Goal: Use online tool/utility: Utilize a website feature to perform a specific function

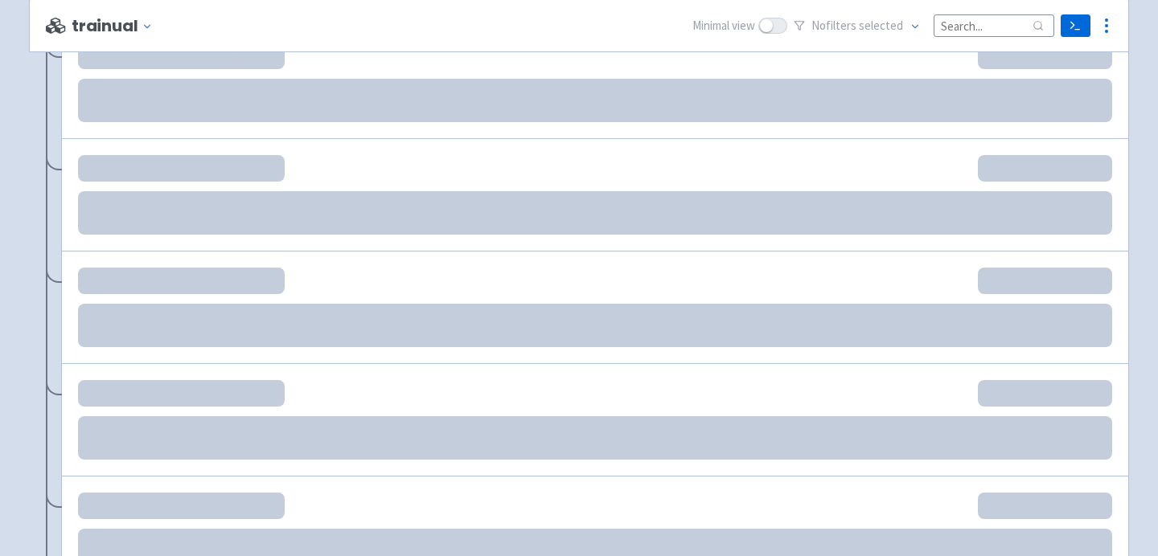
scroll to position [389, 0]
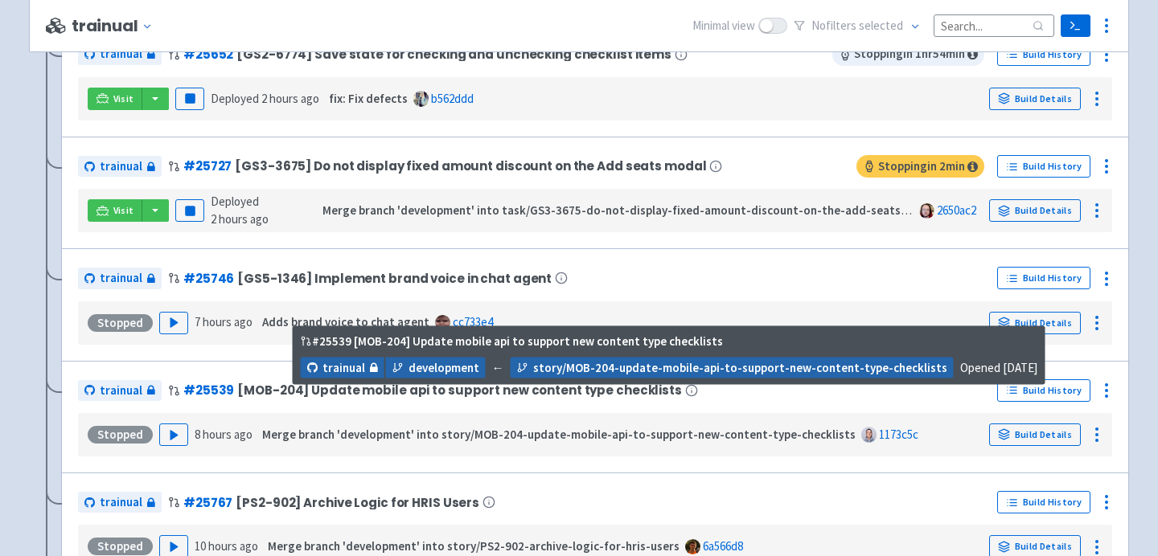
scroll to position [1108, 0]
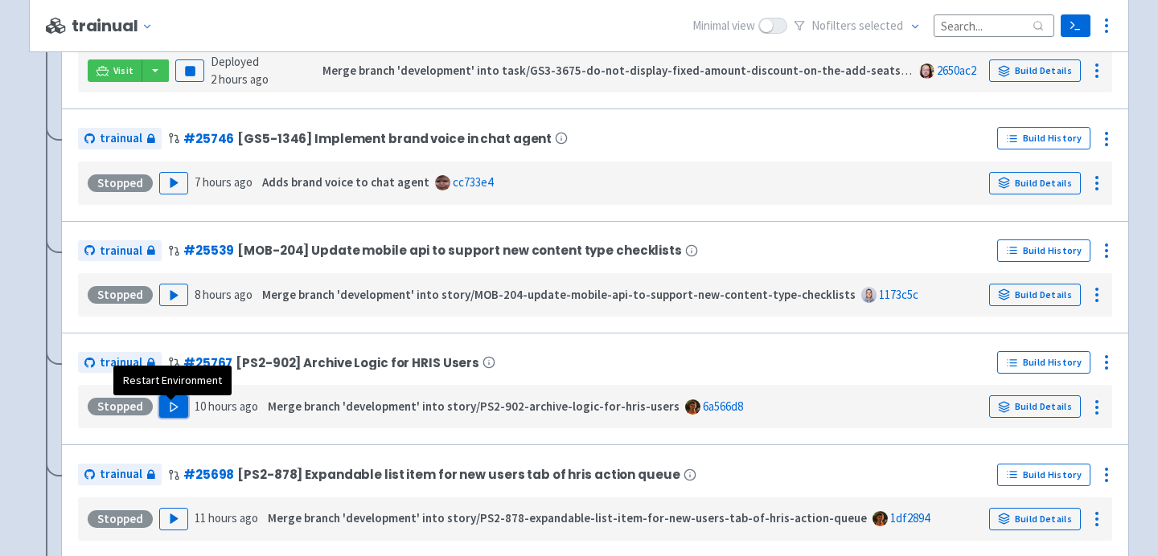
click at [170, 412] on polygon "button" at bounding box center [173, 407] width 7 height 9
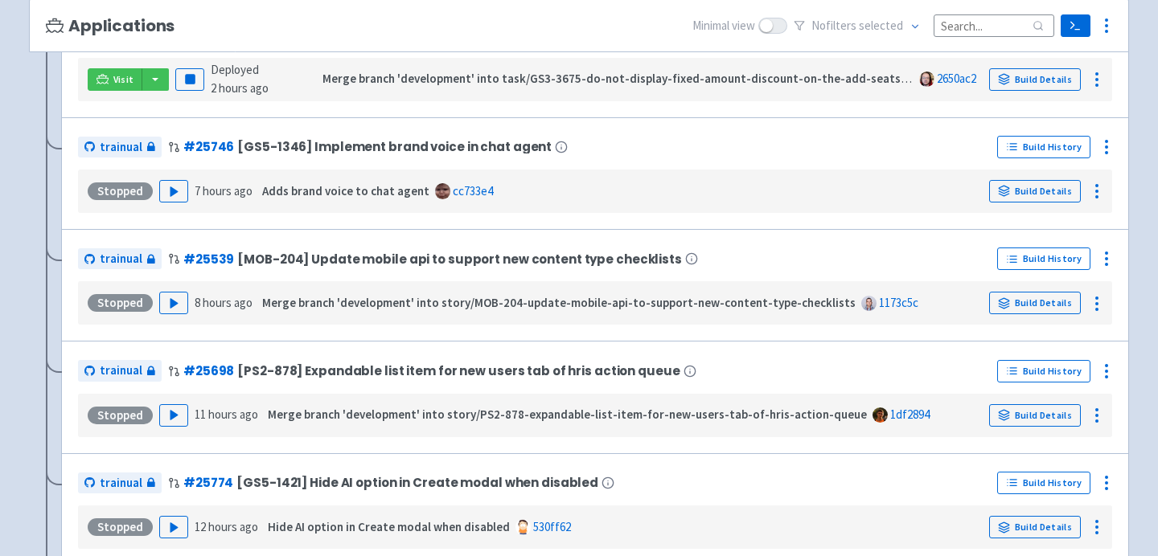
scroll to position [199, 0]
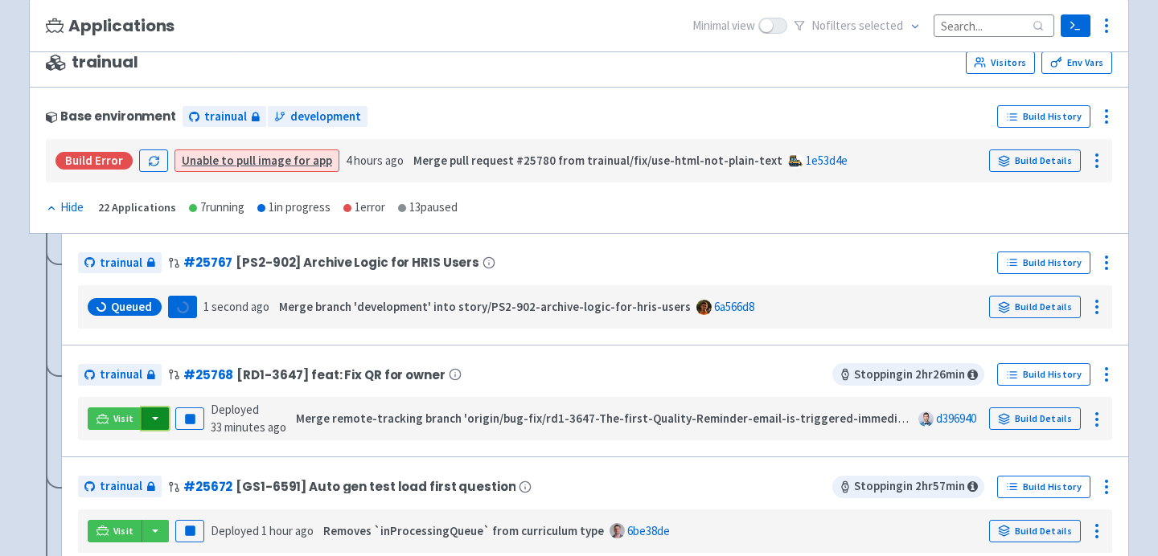
click at [163, 422] on button "button" at bounding box center [155, 419] width 27 height 23
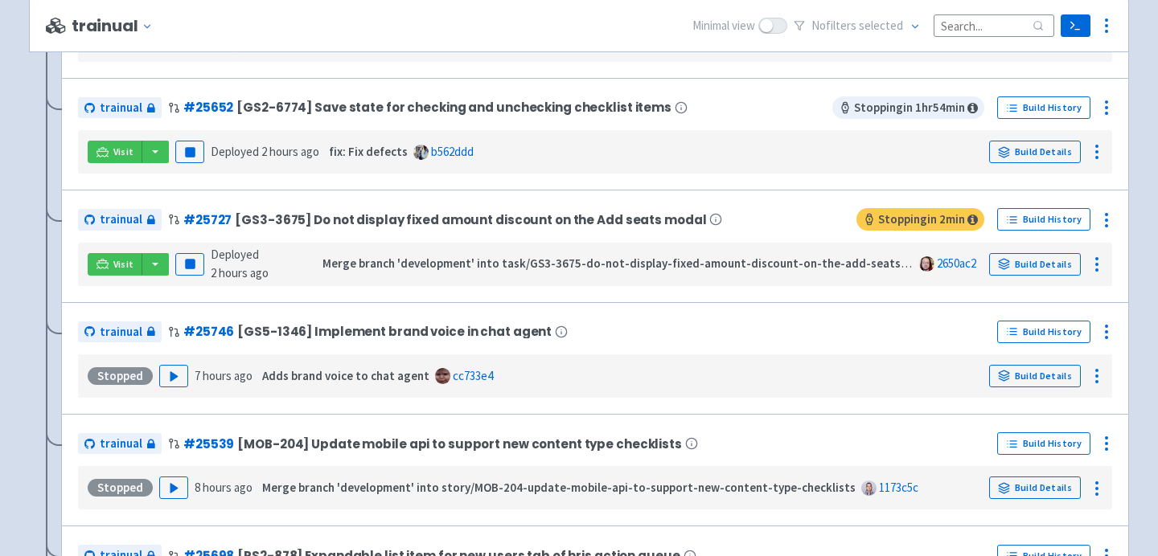
scroll to position [1270, 0]
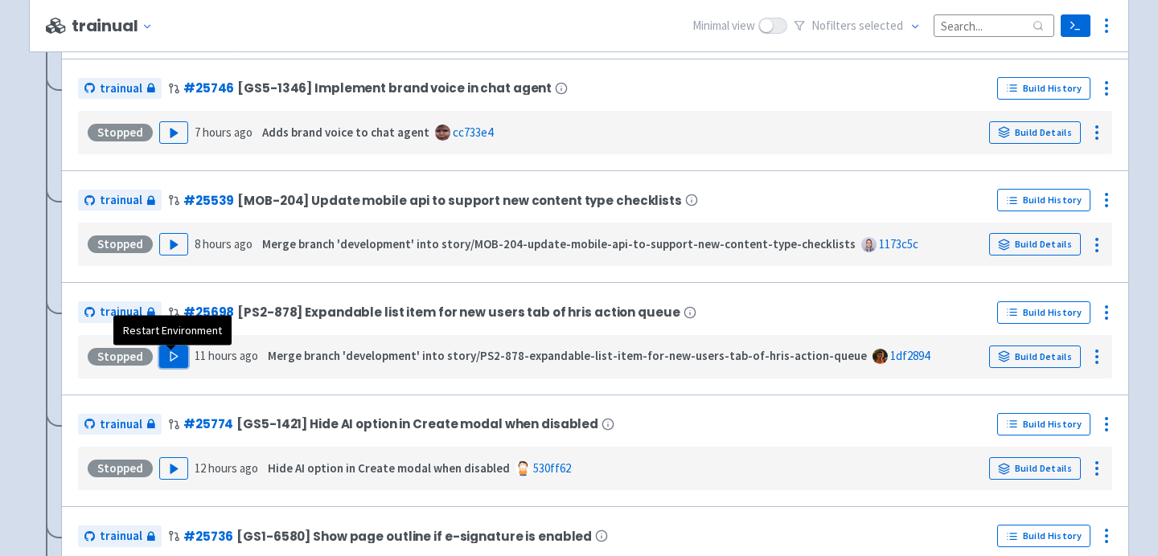
click at [174, 357] on icon "button" at bounding box center [174, 357] width 12 height 12
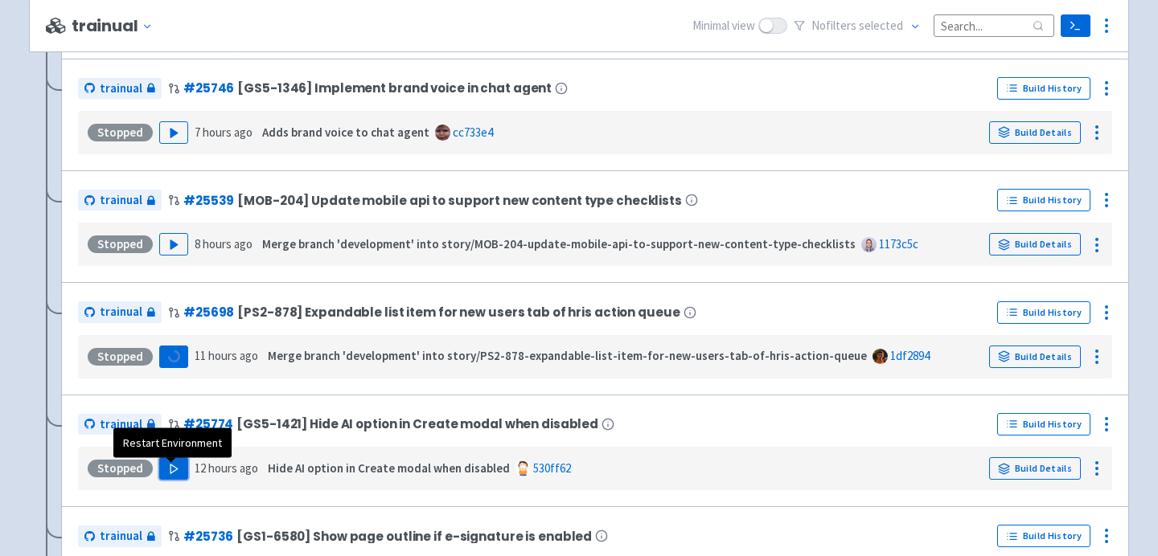
click at [170, 473] on polygon "button" at bounding box center [173, 468] width 7 height 9
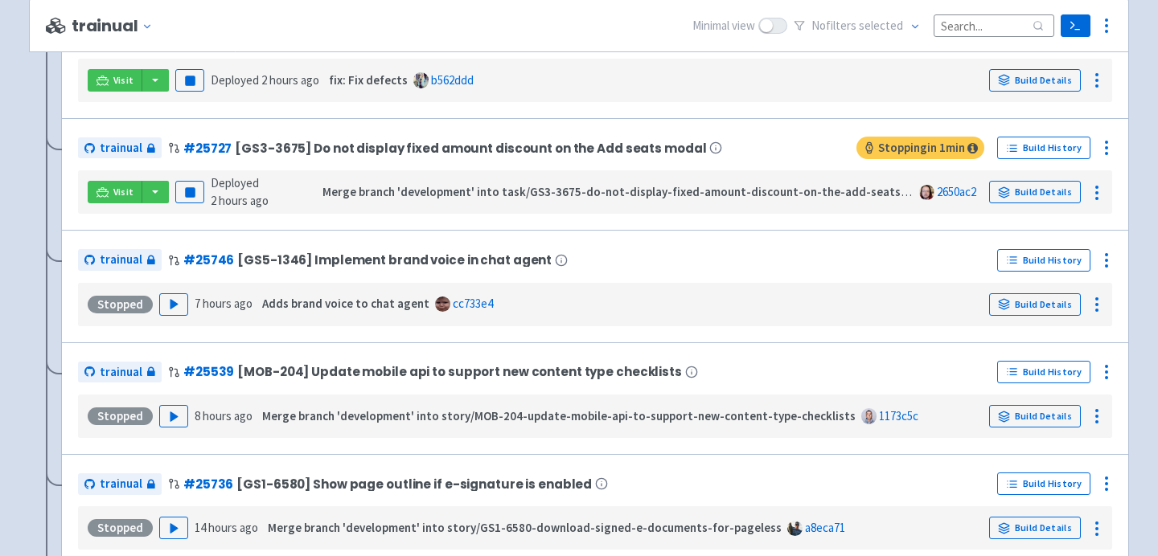
scroll to position [1327, 0]
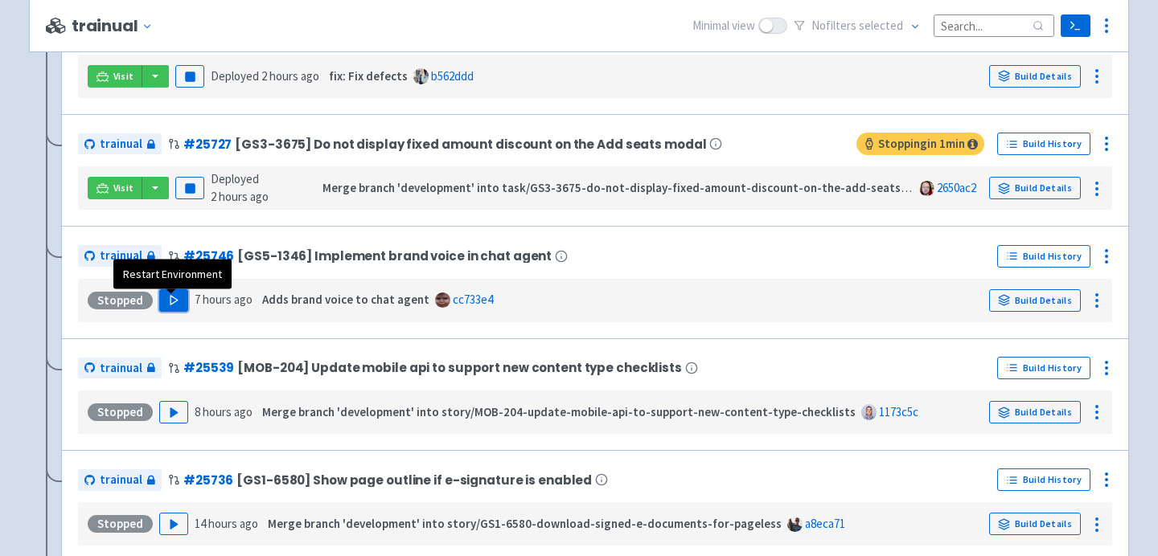
click at [170, 302] on polygon "button" at bounding box center [173, 300] width 7 height 9
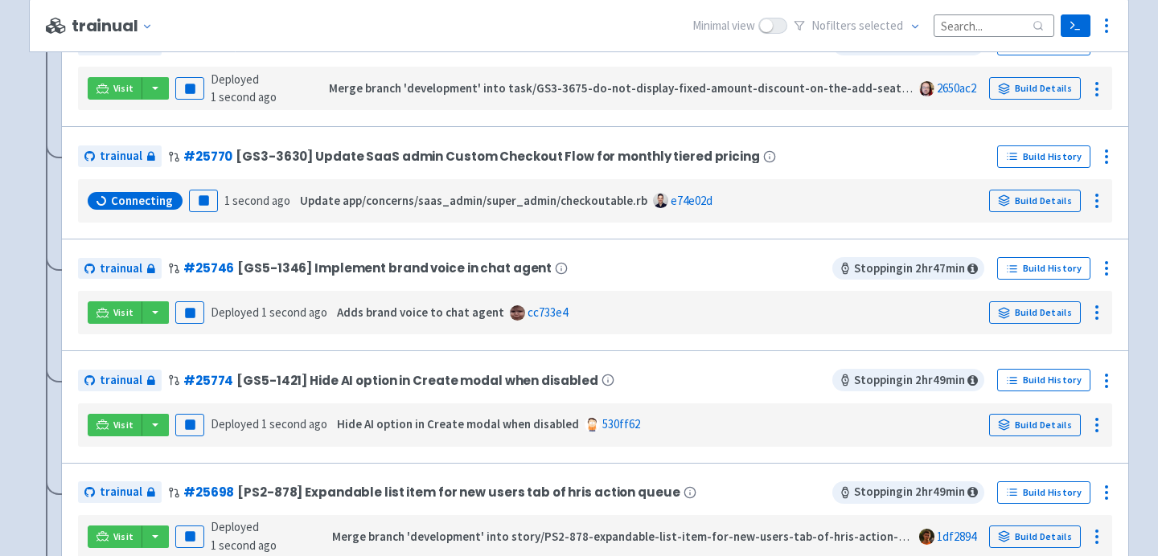
scroll to position [532, 0]
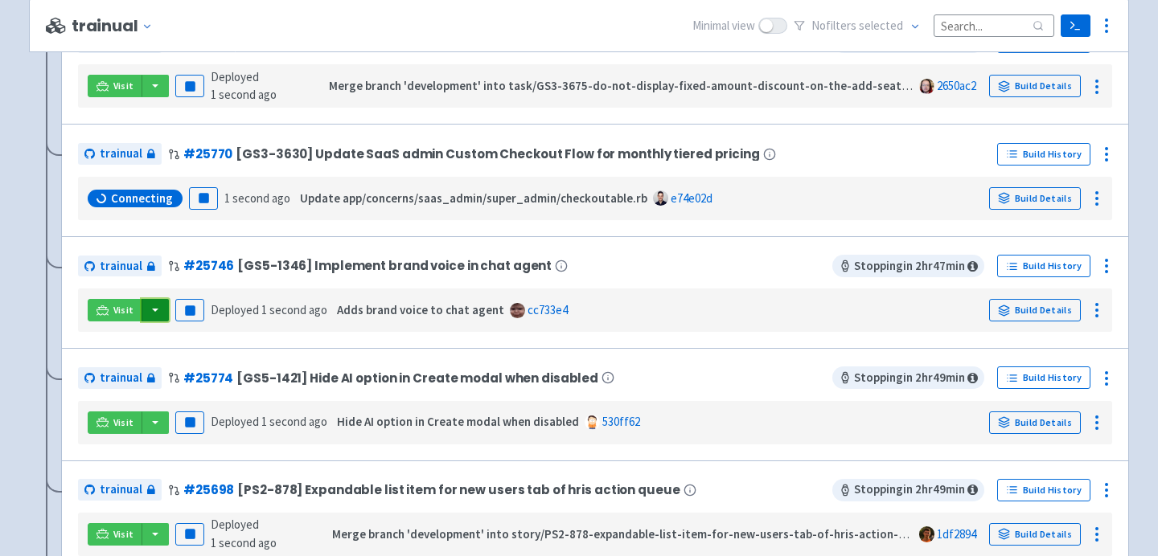
click at [150, 311] on button "button" at bounding box center [155, 310] width 27 height 23
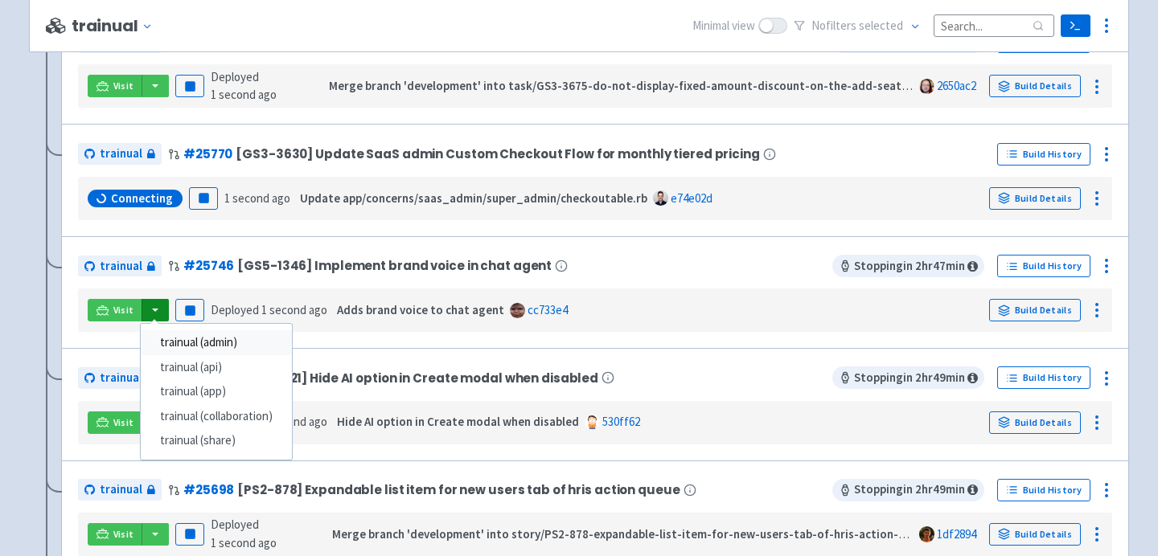
click at [158, 354] on link "trainual (admin)" at bounding box center [216, 342] width 151 height 25
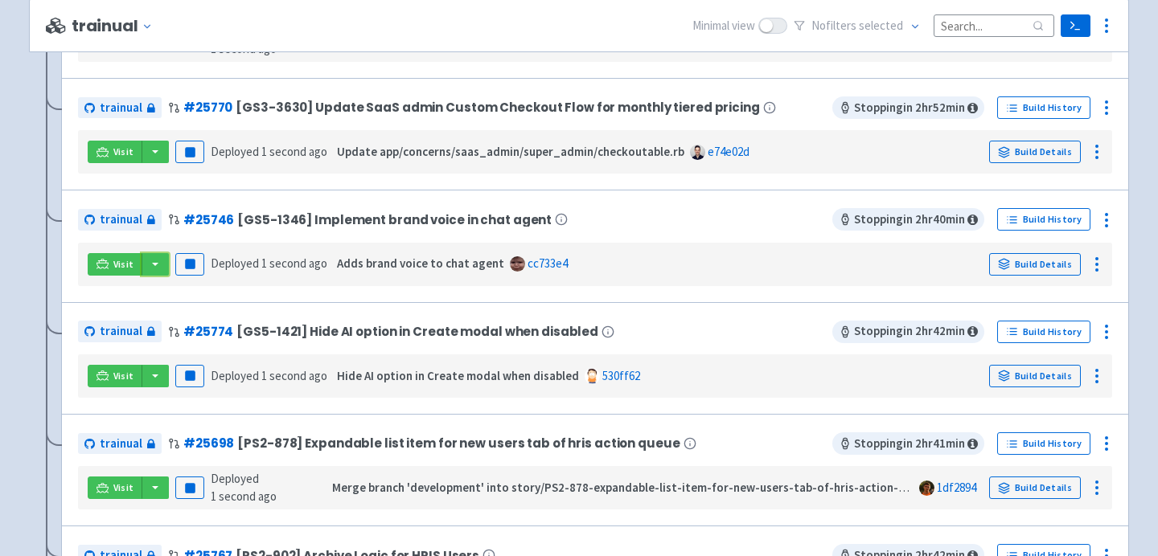
scroll to position [735, 0]
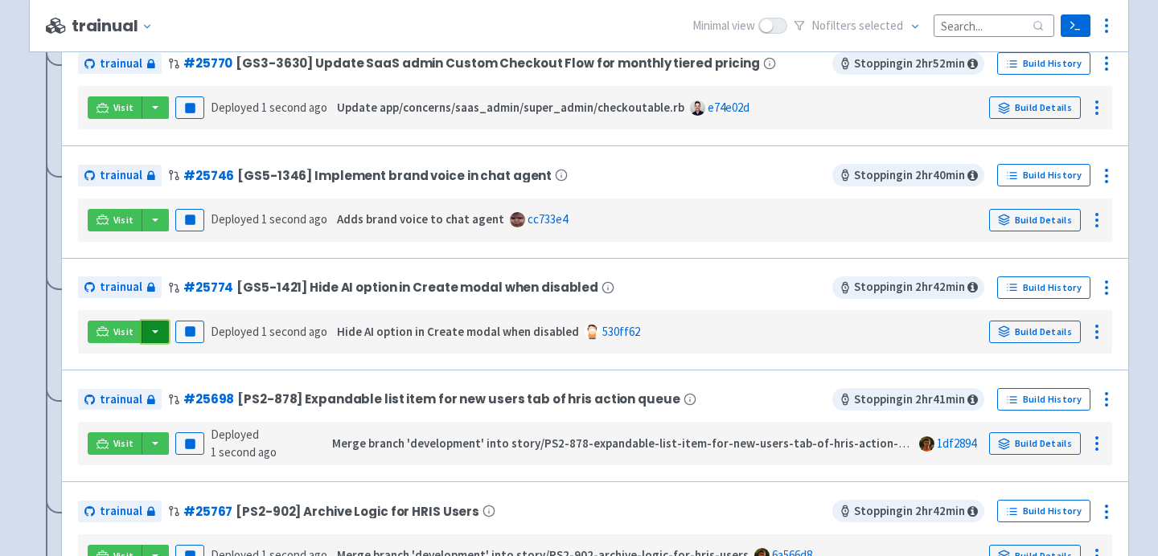
click at [158, 328] on button "button" at bounding box center [155, 332] width 27 height 23
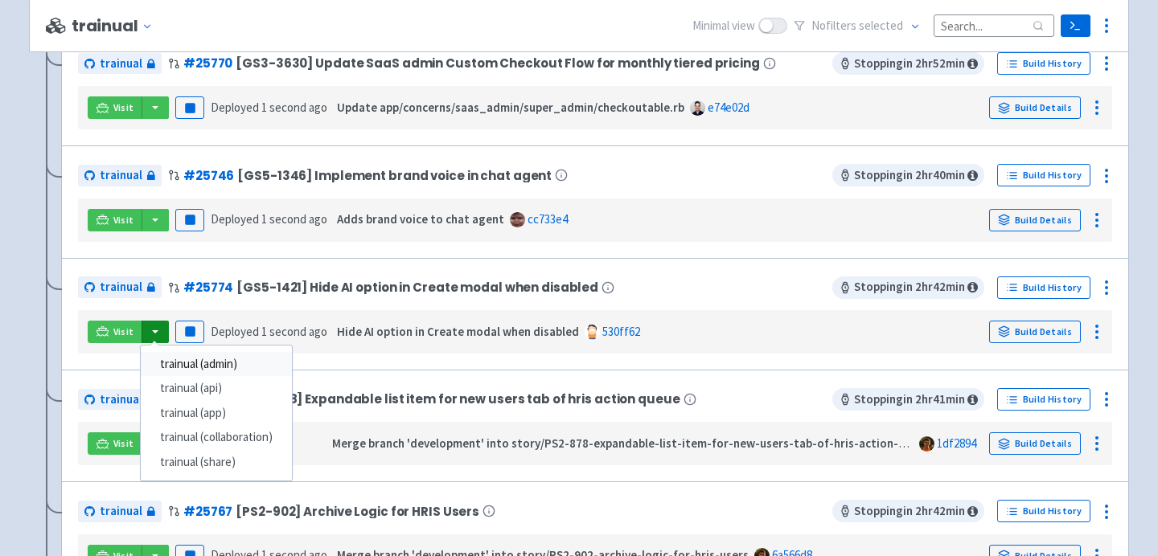
click at [194, 371] on link "trainual (admin)" at bounding box center [216, 364] width 151 height 25
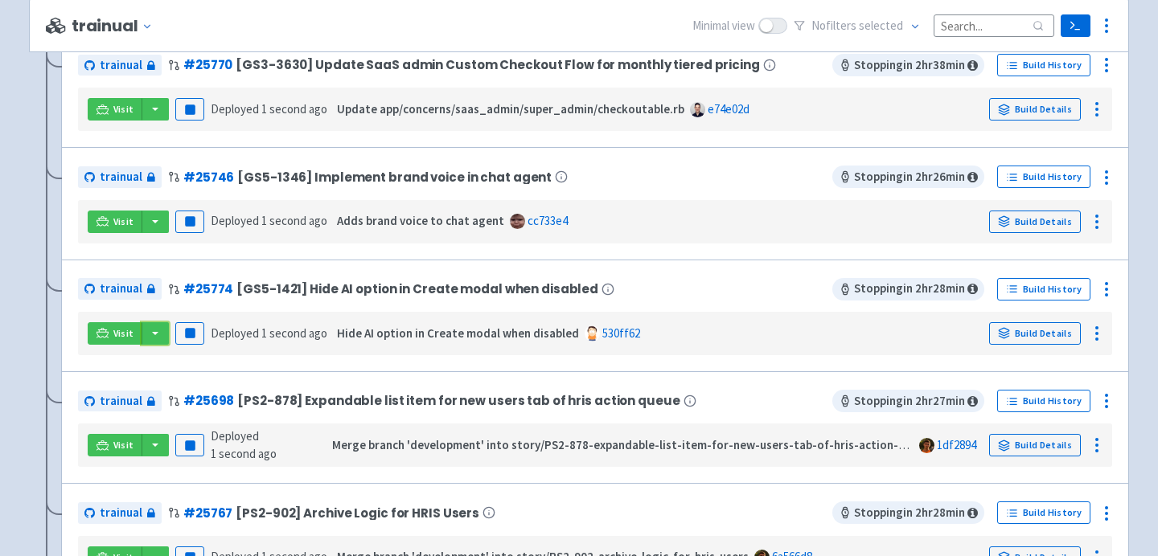
scroll to position [812, 0]
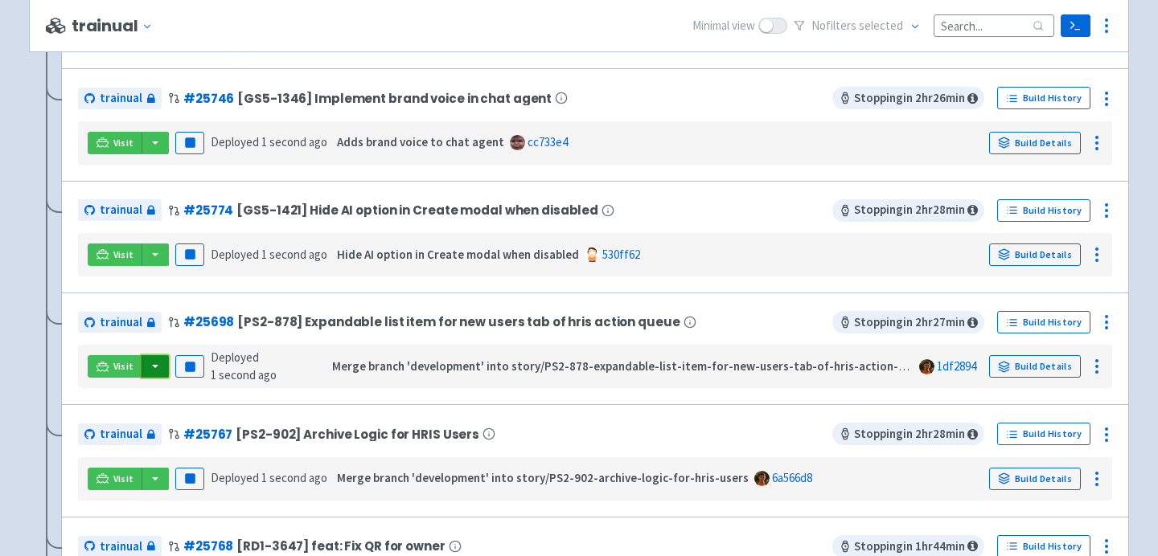
click at [155, 367] on button "button" at bounding box center [155, 366] width 27 height 23
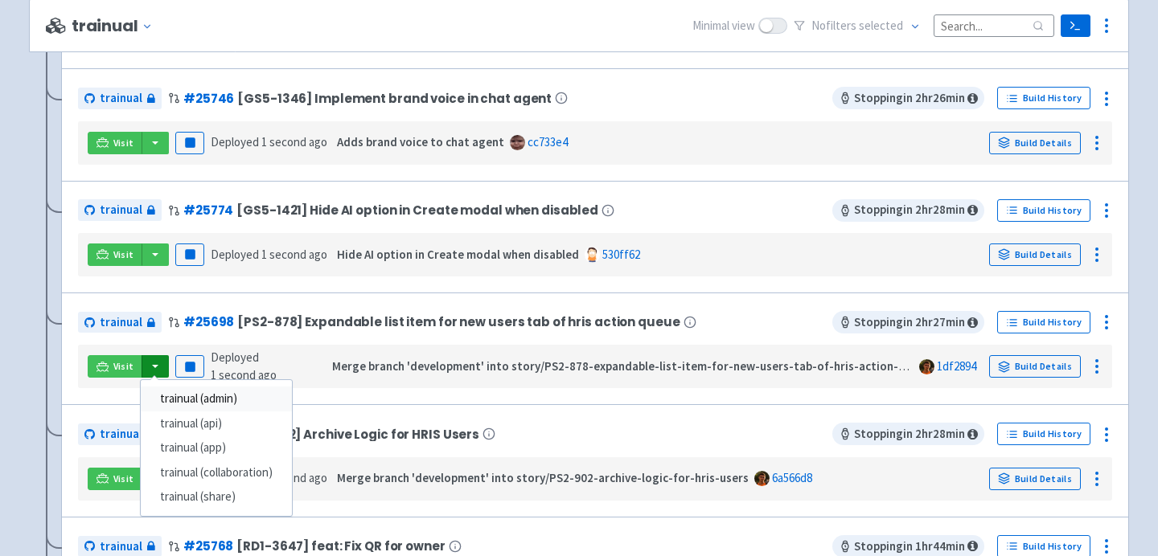
click at [199, 403] on link "trainual (admin)" at bounding box center [216, 399] width 151 height 25
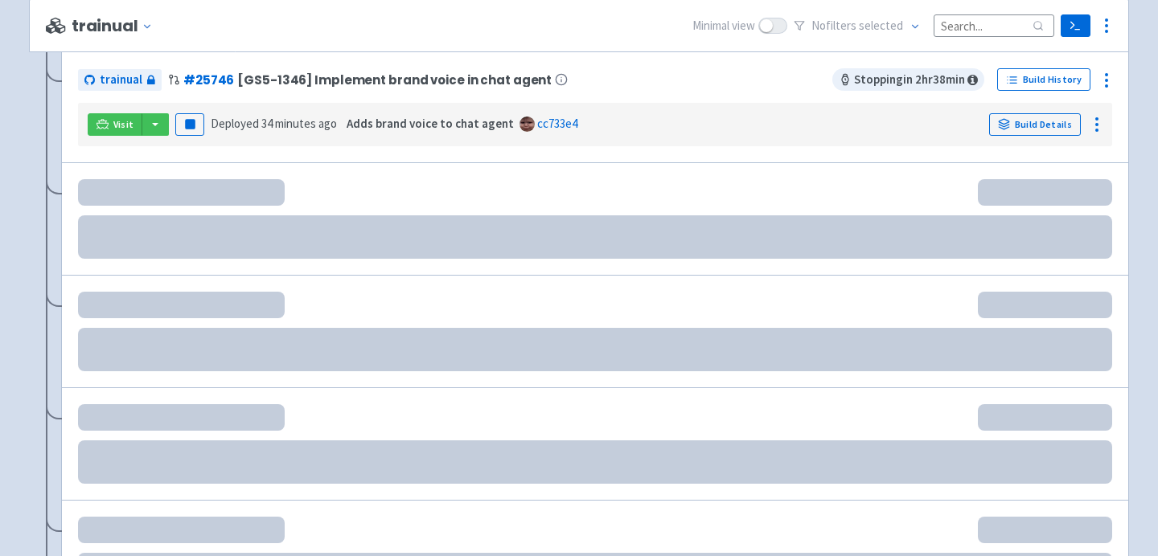
scroll to position [831, 0]
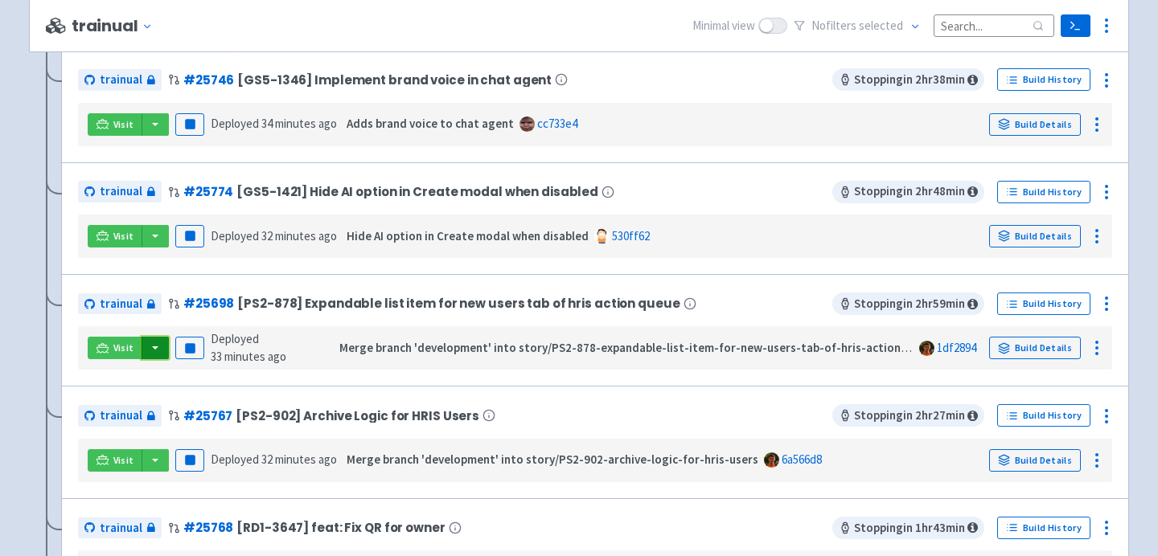
click at [160, 347] on button "button" at bounding box center [155, 348] width 27 height 23
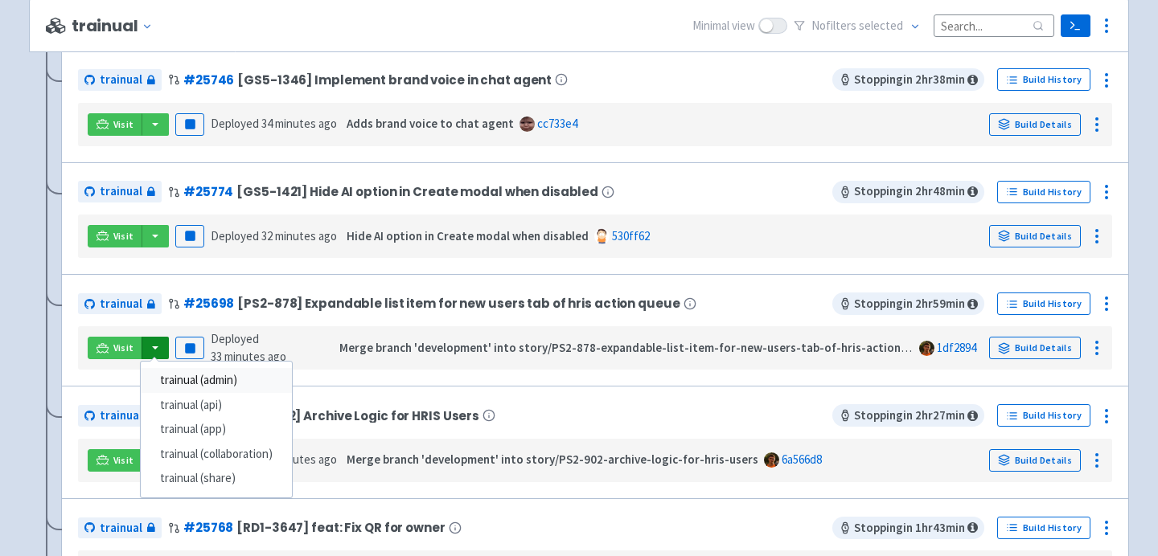
click at [177, 377] on link "trainual (admin)" at bounding box center [216, 380] width 151 height 25
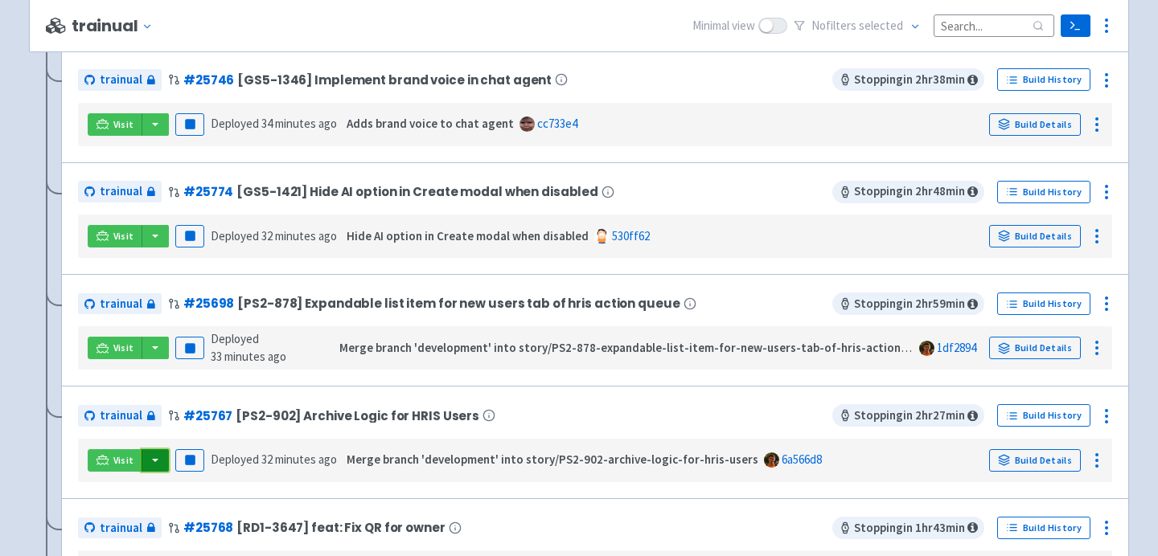
click at [153, 470] on button "button" at bounding box center [155, 460] width 27 height 23
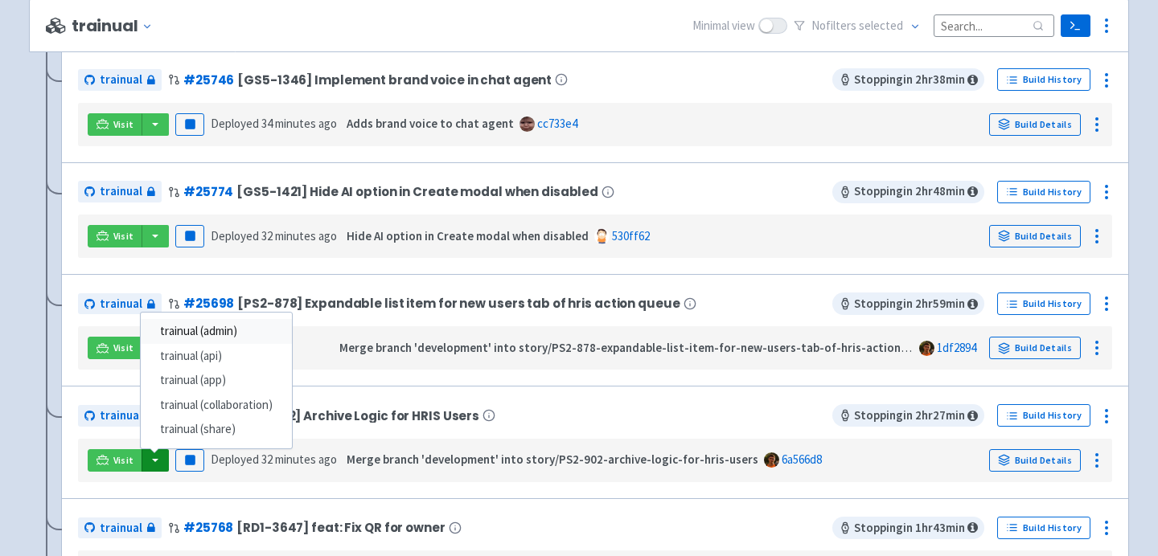
click at [224, 333] on link "trainual (admin)" at bounding box center [216, 331] width 151 height 25
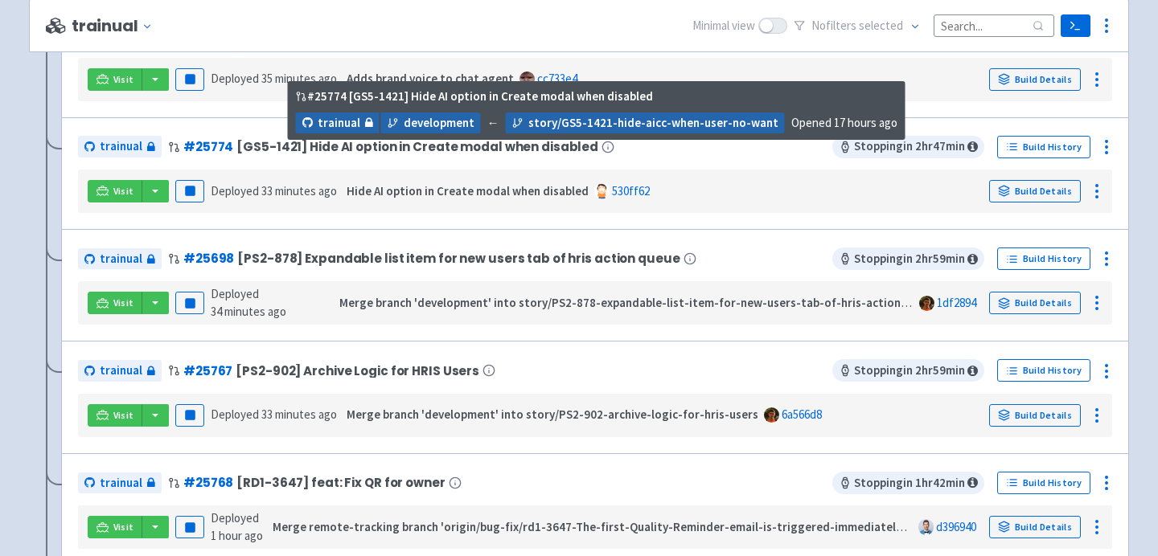
scroll to position [892, 0]
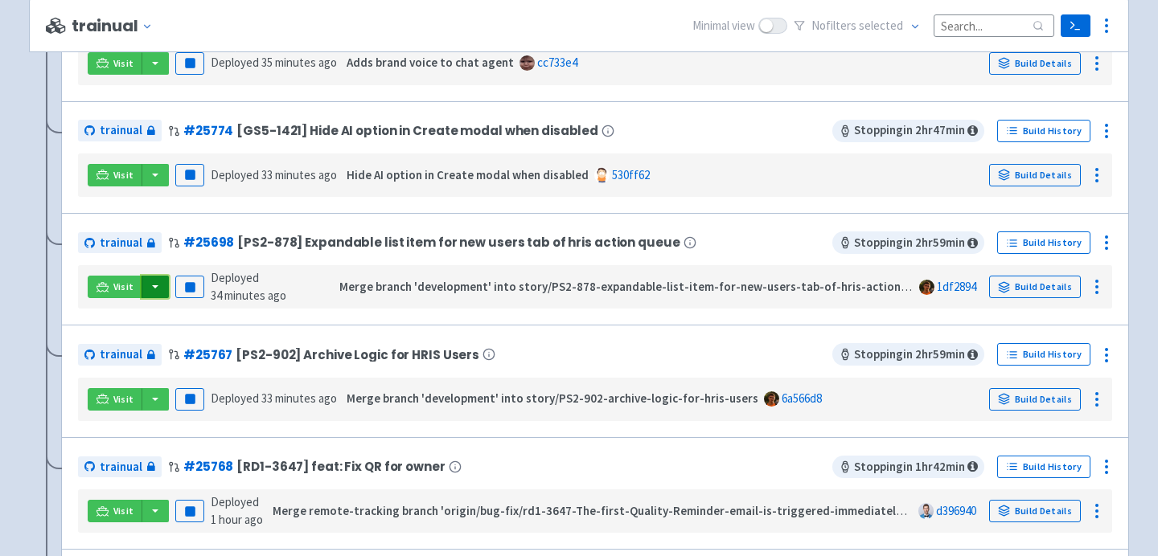
click at [160, 294] on button "button" at bounding box center [155, 287] width 27 height 23
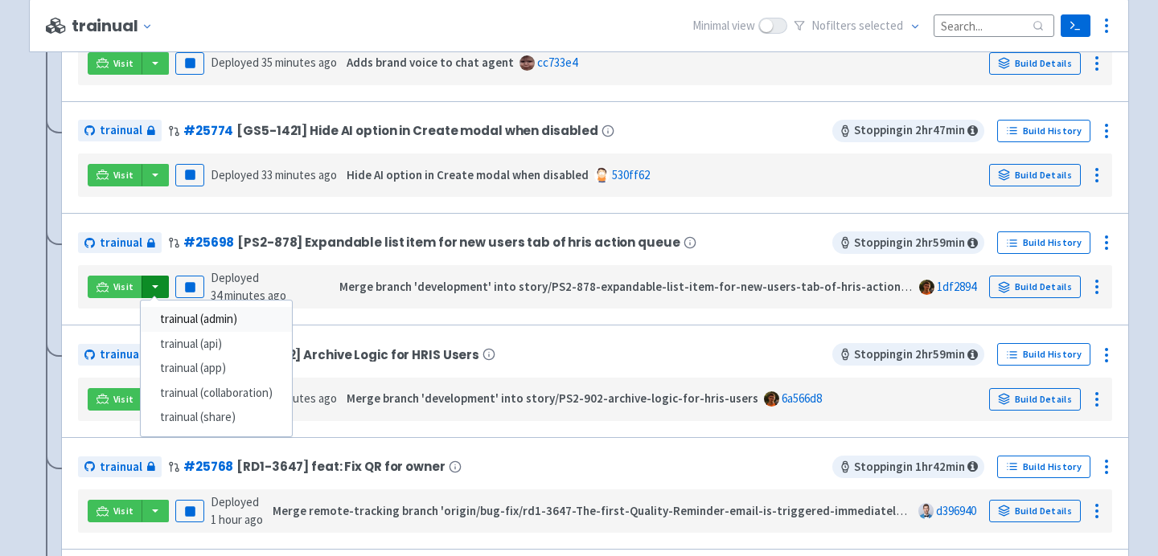
click at [190, 321] on link "trainual (admin)" at bounding box center [216, 319] width 151 height 25
